Goal: Navigation & Orientation: Find specific page/section

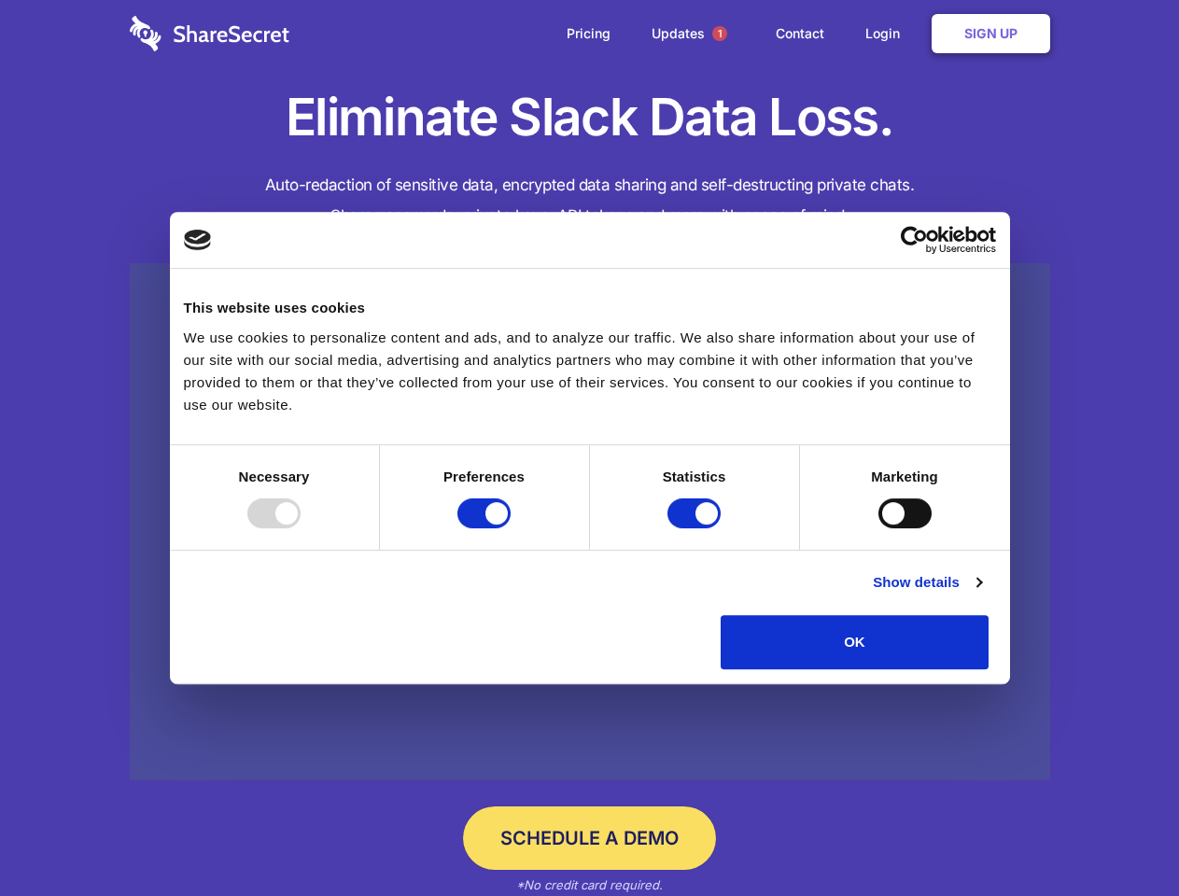
click at [301, 529] on div at bounding box center [273, 514] width 53 height 30
click at [511, 529] on input "Preferences" at bounding box center [484, 514] width 53 height 30
checkbox input "false"
click at [697, 529] on input "Statistics" at bounding box center [694, 514] width 53 height 30
checkbox input "false"
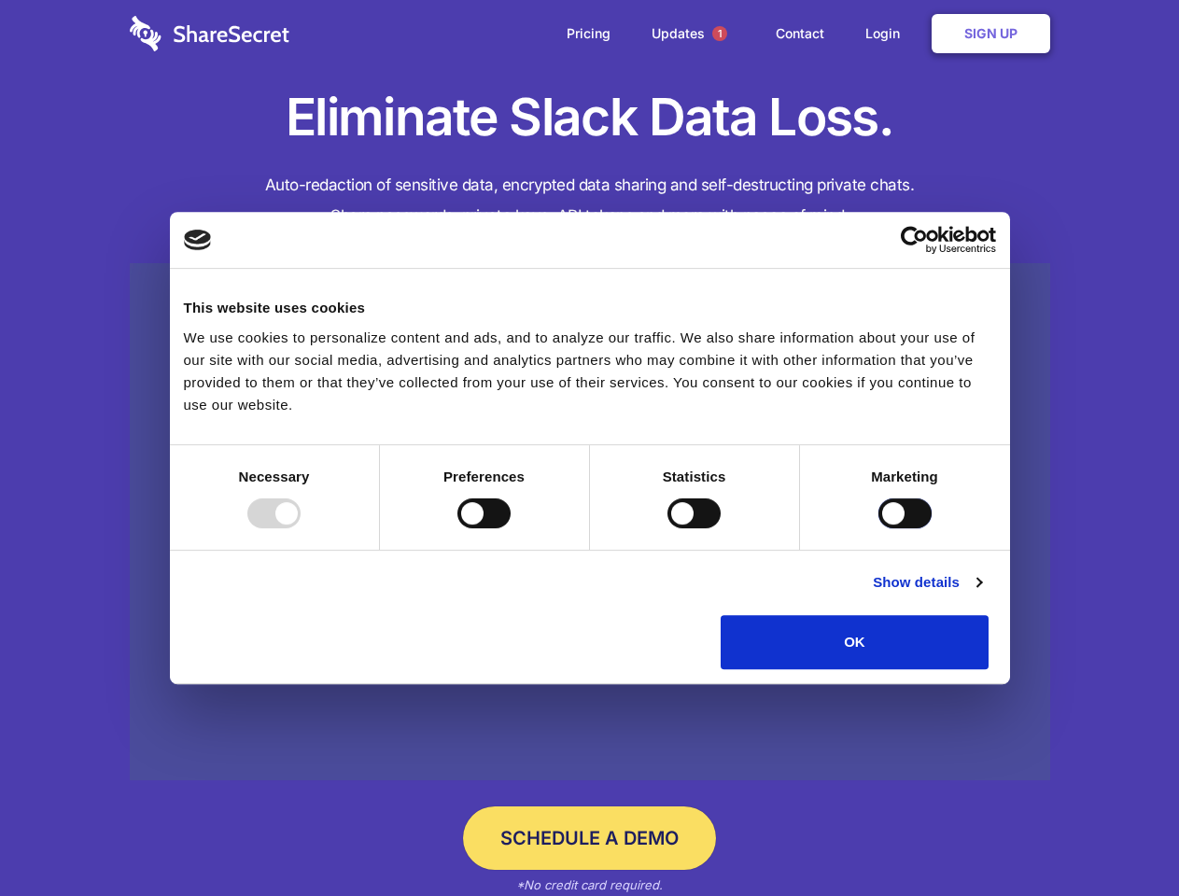
click at [879, 529] on input "Marketing" at bounding box center [905, 514] width 53 height 30
checkbox input "true"
click at [981, 594] on link "Show details" at bounding box center [927, 583] width 108 height 22
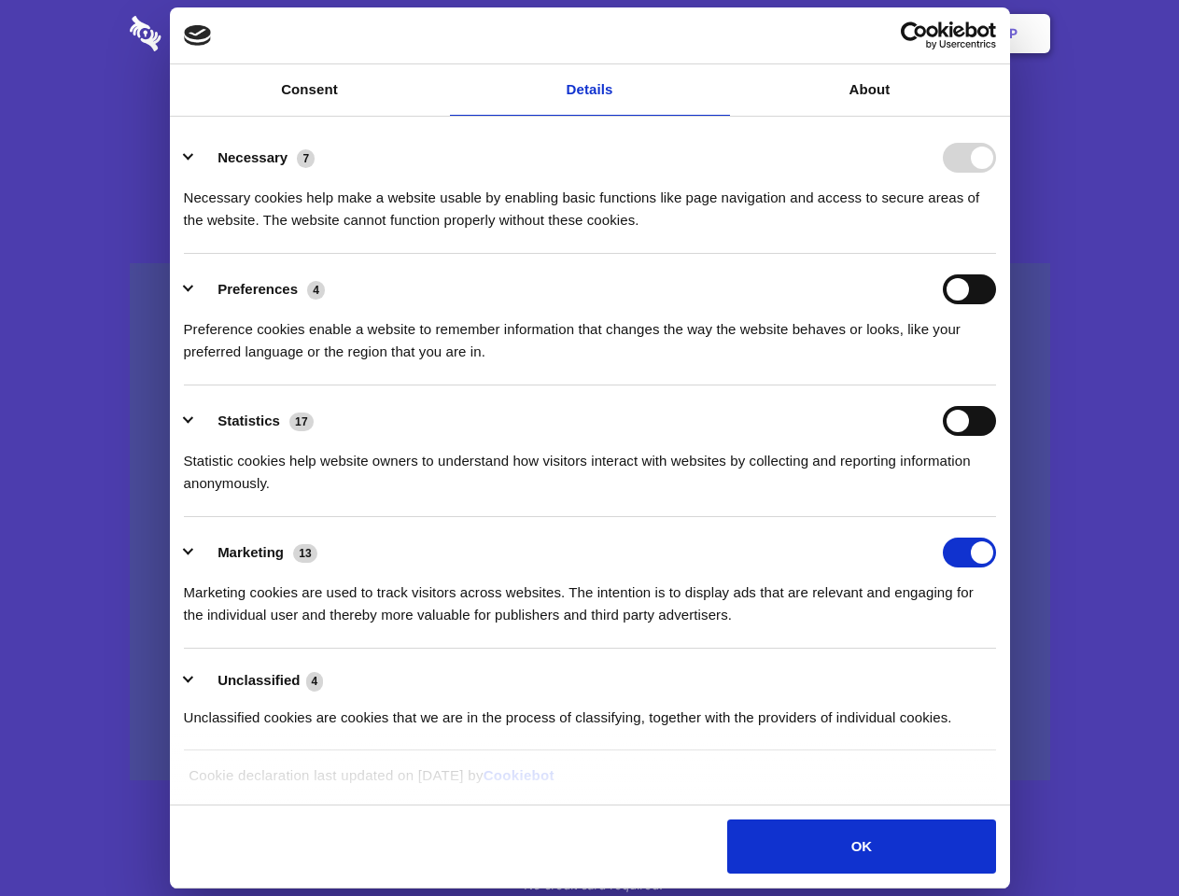
click at [996, 254] on li "Necessary 7 Necessary cookies help make a website usable by enabling basic func…" at bounding box center [590, 188] width 812 height 132
click at [719, 34] on span "1" at bounding box center [720, 33] width 15 height 15
